Goal: Find specific page/section: Find specific page/section

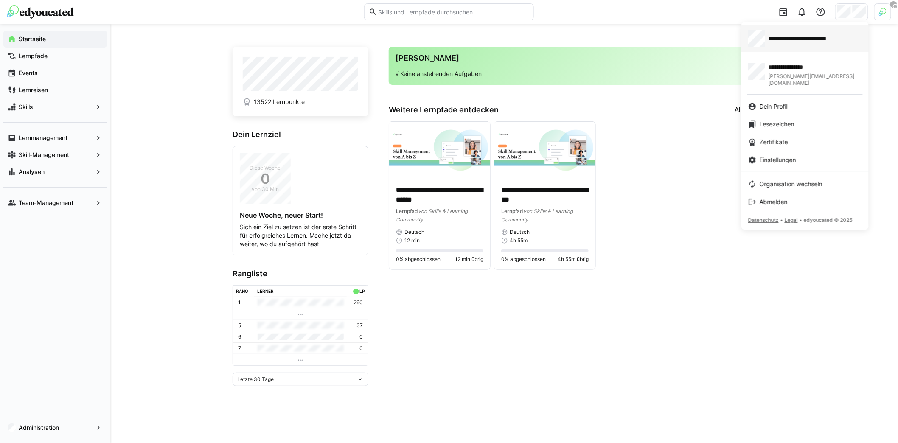
click at [821, 36] on span "**********" at bounding box center [809, 38] width 81 height 8
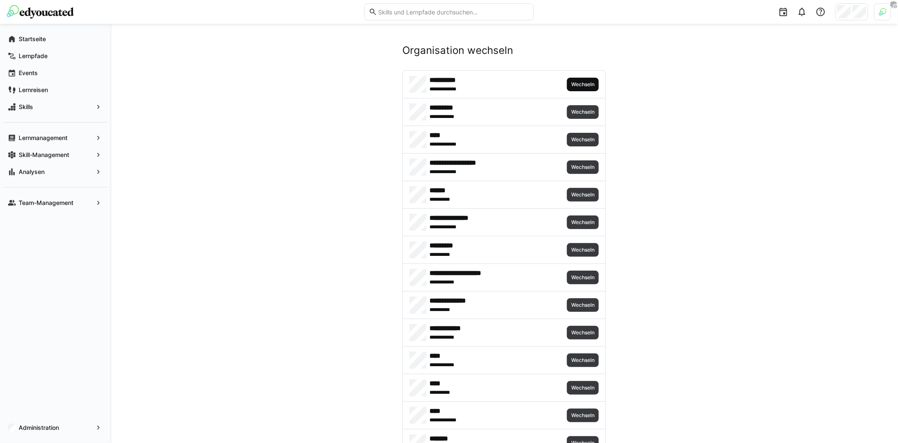
click at [576, 85] on span "Wechseln" at bounding box center [582, 84] width 25 height 7
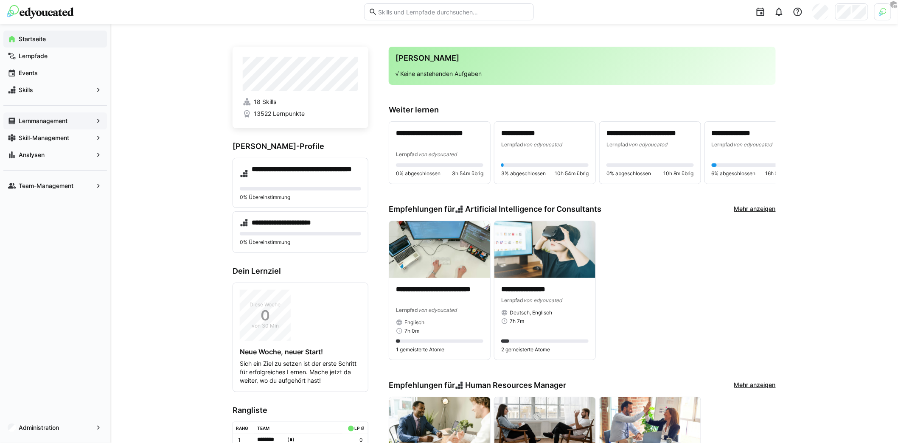
click at [0, 0] on app-navigation-label "Lernmanagement" at bounding box center [0, 0] width 0 height 0
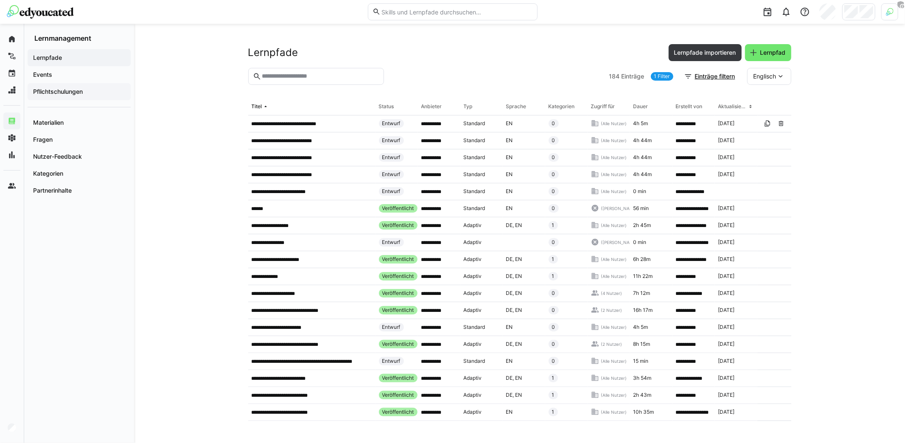
click at [0, 0] on app-navigation-label "Pflichtschulungen" at bounding box center [0, 0] width 0 height 0
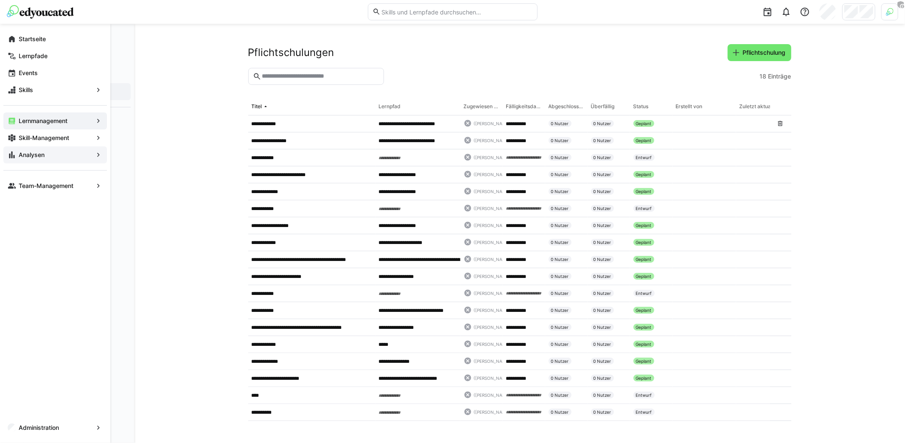
click at [0, 0] on app-navigation-label "Analysen" at bounding box center [0, 0] width 0 height 0
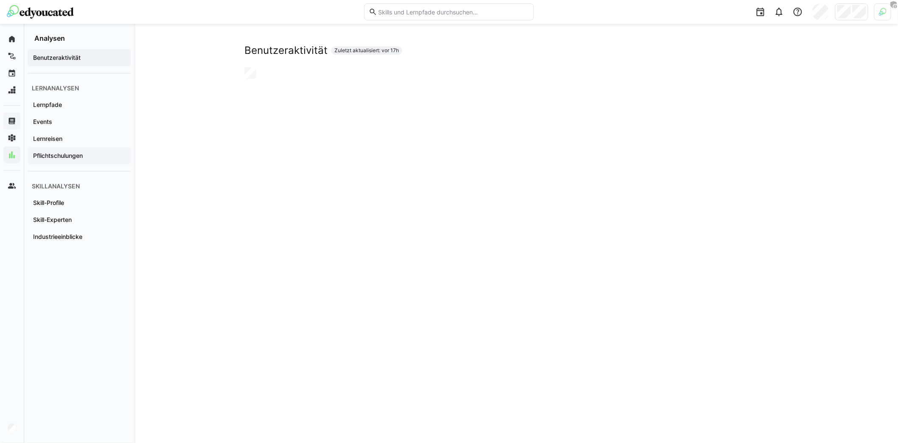
click at [79, 160] on span "Pflichtschulungen" at bounding box center [79, 156] width 95 height 8
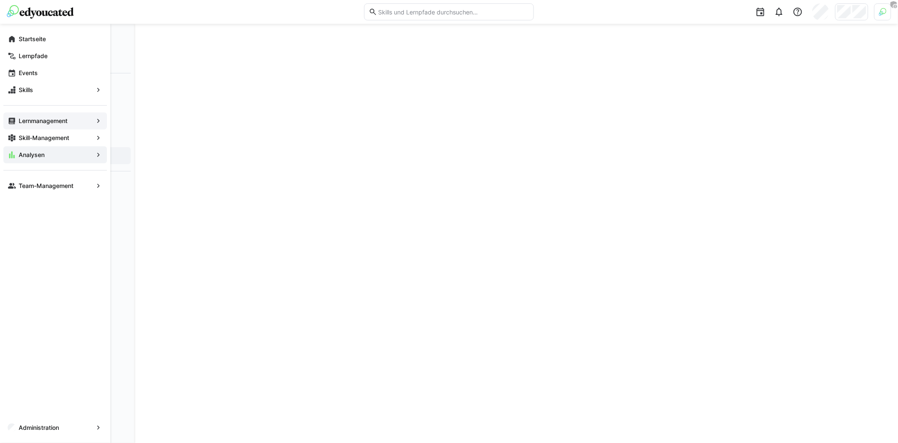
click at [0, 0] on app-navigation-label "Lernmanagement" at bounding box center [0, 0] width 0 height 0
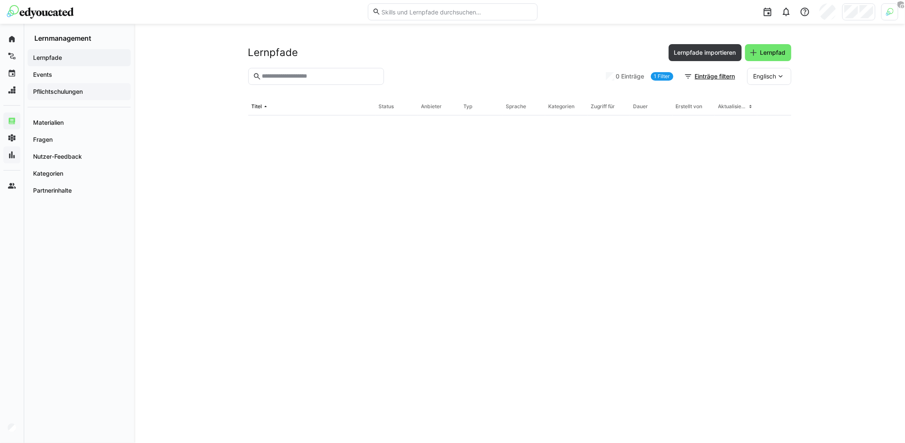
click at [0, 0] on app-navigation-label "Pflichtschulungen" at bounding box center [0, 0] width 0 height 0
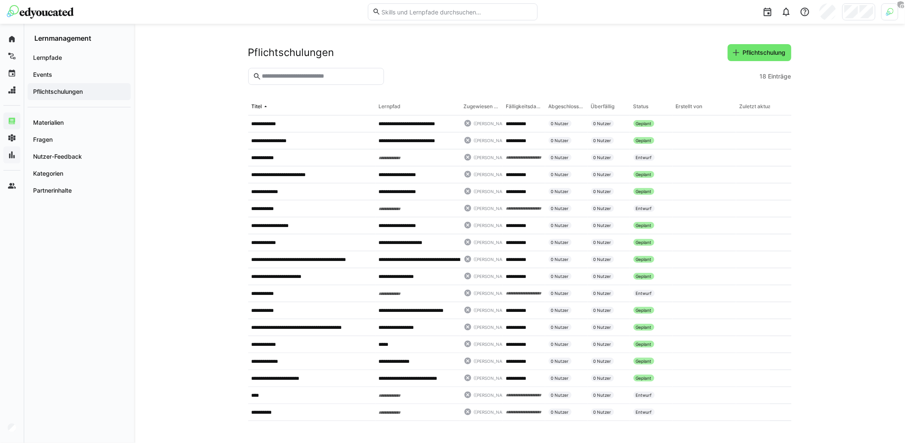
click at [528, 107] on div "Fälligkeitsdatum" at bounding box center [524, 106] width 36 height 7
click at [476, 107] on div "Zugewiesen an" at bounding box center [482, 106] width 36 height 7
click at [527, 109] on div "Fälligkeitsdatum" at bounding box center [524, 106] width 36 height 7
click at [525, 107] on div "Fälligkeitsdatum" at bounding box center [524, 106] width 36 height 7
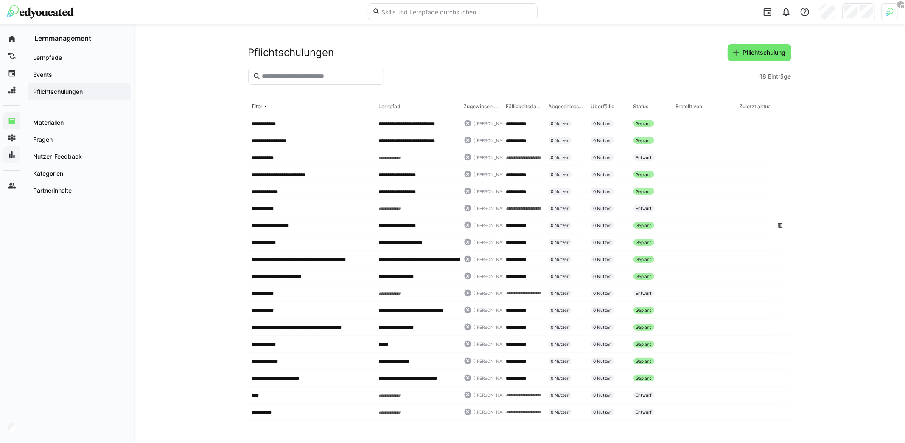
click at [170, 177] on div "**********" at bounding box center [519, 233] width 771 height 419
